Goal: Transaction & Acquisition: Purchase product/service

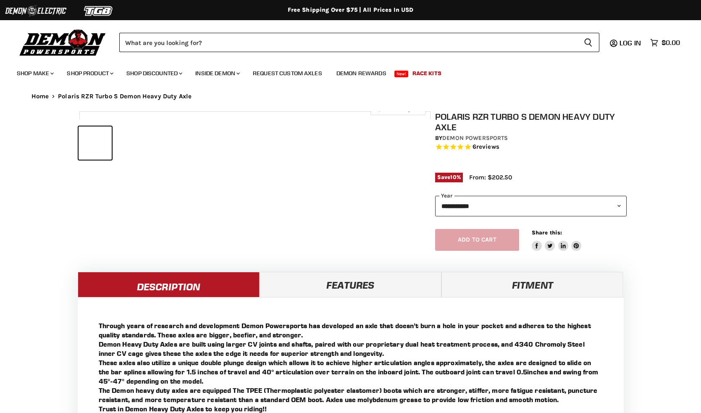
select select "******"
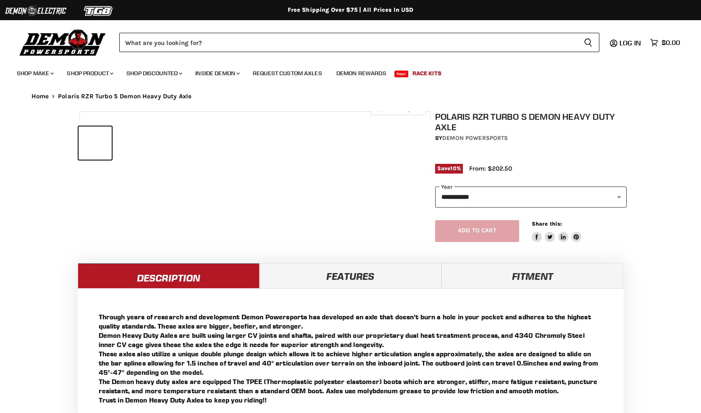
select select "******"
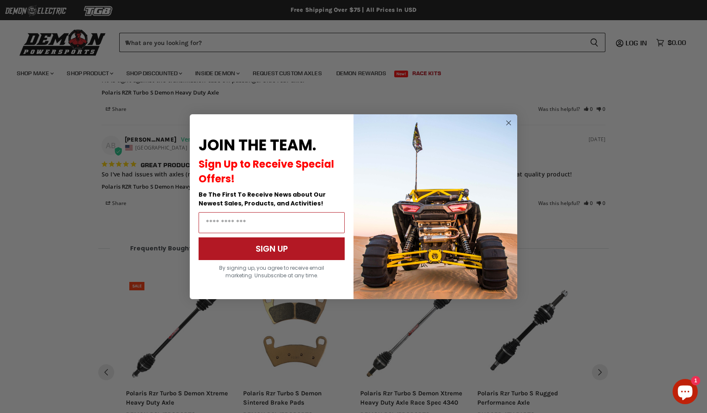
scroll to position [1098, 0]
